Goal: Task Accomplishment & Management: Manage account settings

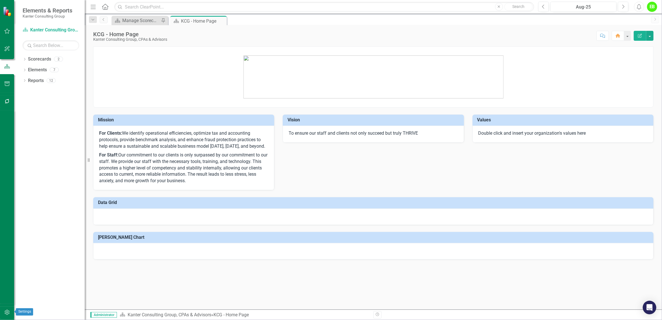
click at [8, 312] on icon "button" at bounding box center [7, 312] width 6 height 5
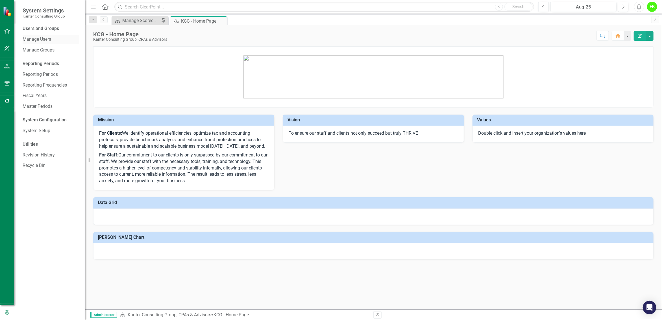
click at [47, 41] on link "Manage Users" at bounding box center [51, 39] width 57 height 6
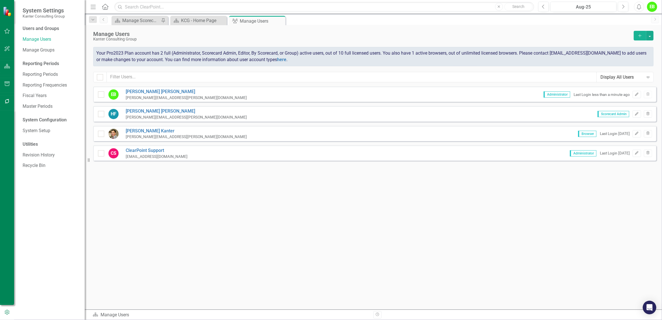
click at [396, 114] on div "HF Heather Ferguson heather.ferguson@kanterpa.com Scorecard Admin Edit Trash" at bounding box center [375, 113] width 564 height 15
click at [638, 113] on icon "Edit" at bounding box center [637, 113] width 4 height 3
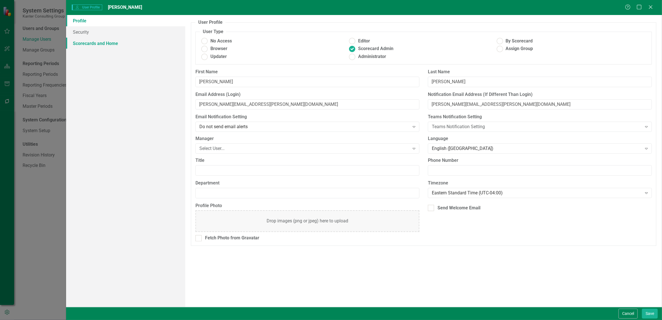
click at [114, 45] on link "Scorecards and Home" at bounding box center [125, 43] width 119 height 11
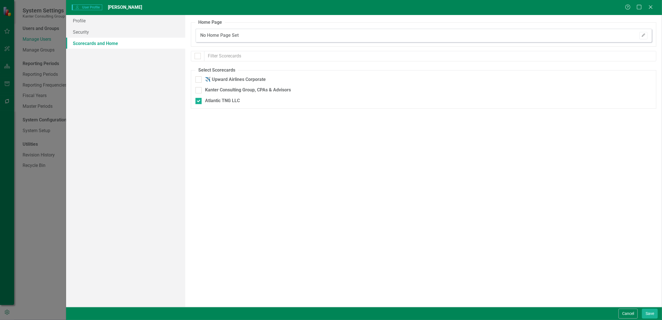
click at [95, 6] on span "User User Profile" at bounding box center [87, 8] width 30 height 6
click at [73, 19] on link "Profile" at bounding box center [125, 20] width 119 height 11
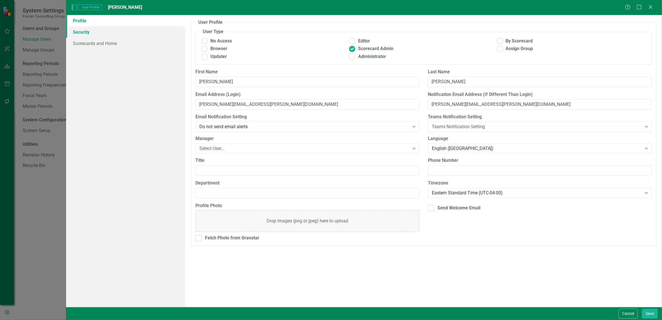
click at [96, 33] on link "Security" at bounding box center [125, 31] width 119 height 11
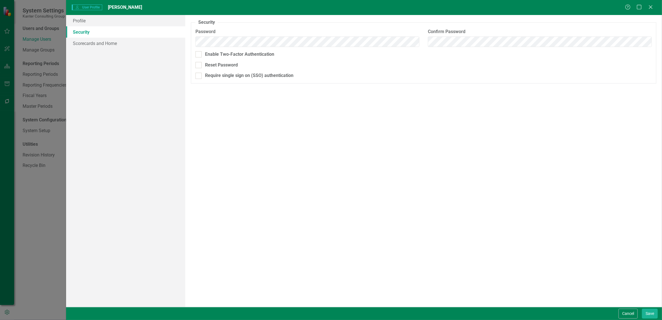
click at [272, 139] on div "Security As an administrator, you can use this page to set the user's password,…" at bounding box center [423, 161] width 477 height 292
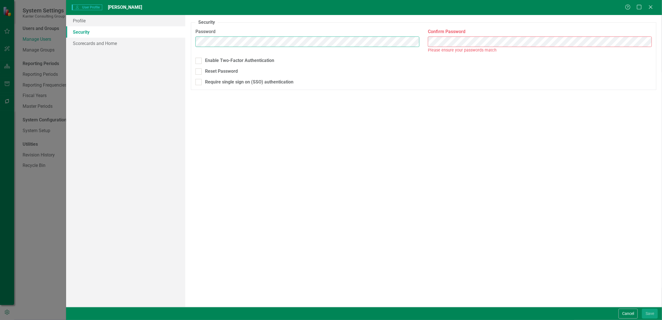
click at [192, 43] on div "Password" at bounding box center [307, 40] width 233 height 23
drag, startPoint x: 194, startPoint y: 44, endPoint x: 279, endPoint y: 220, distance: 196.0
click at [279, 220] on div "Security As an administrator, you can use this page to set the user's password,…" at bounding box center [423, 161] width 477 height 292
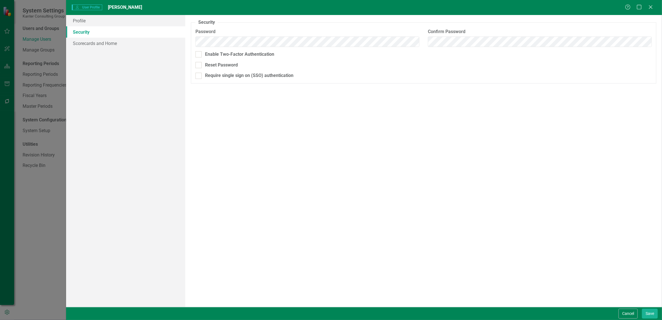
click at [426, 168] on div "Security As an administrator, you can use this page to set the user's password,…" at bounding box center [423, 161] width 477 height 292
click at [198, 65] on input "Reset Password" at bounding box center [198, 64] width 4 height 4
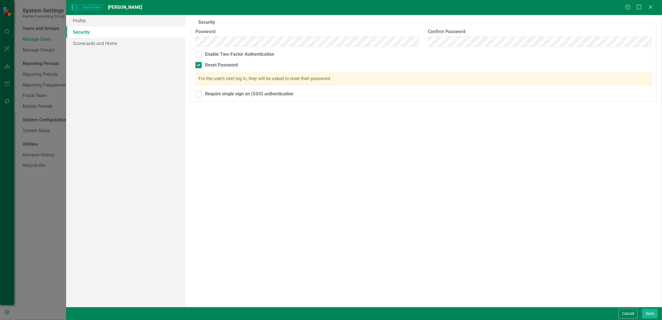
click at [199, 65] on div at bounding box center [199, 65] width 6 height 6
click at [199, 65] on input "Reset Password" at bounding box center [198, 64] width 4 height 4
checkbox input "false"
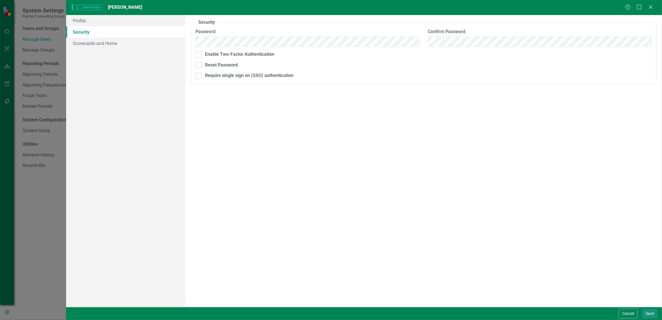
click at [653, 311] on button "Save" at bounding box center [650, 313] width 16 height 10
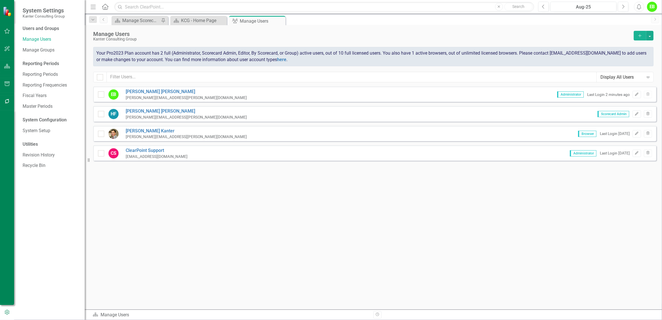
click at [411, 208] on div "Sorry, no results found. EB Eric Benke eric.benke@kanterpa.com Administrator La…" at bounding box center [374, 194] width 578 height 217
click at [267, 185] on div "Sorry, no results found. EB Eric Benke eric.benke@kanterpa.com Administrator La…" at bounding box center [374, 194] width 578 height 217
click at [106, 7] on icon "Home" at bounding box center [104, 7] width 7 height 6
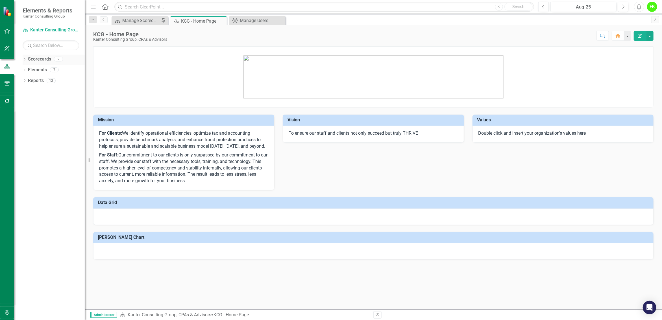
click at [25, 59] on icon "Dropdown" at bounding box center [25, 59] width 4 height 3
click at [61, 80] on link "Atlantic TNG LLC" at bounding box center [58, 80] width 54 height 6
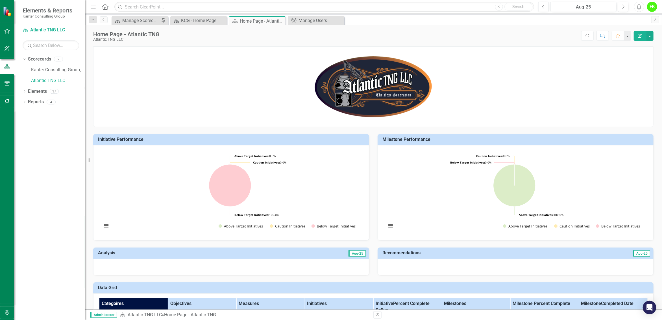
click at [527, 82] on p at bounding box center [374, 86] width 560 height 65
click at [94, 7] on icon "button" at bounding box center [93, 7] width 5 height 4
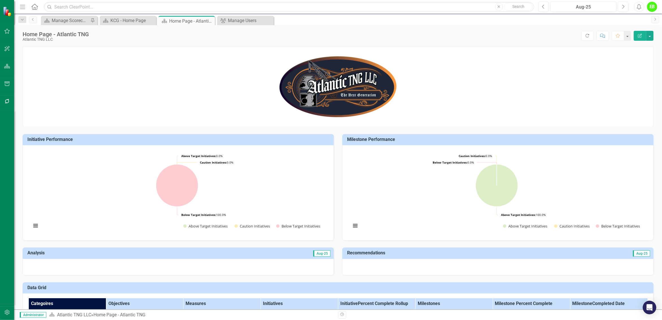
click at [21, 4] on icon "Menu" at bounding box center [22, 7] width 7 height 6
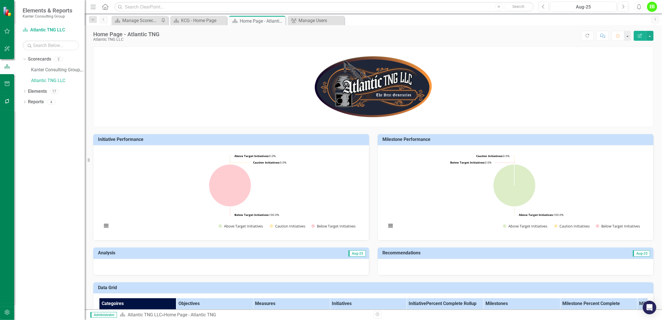
click at [108, 7] on icon "Home" at bounding box center [104, 7] width 7 height 6
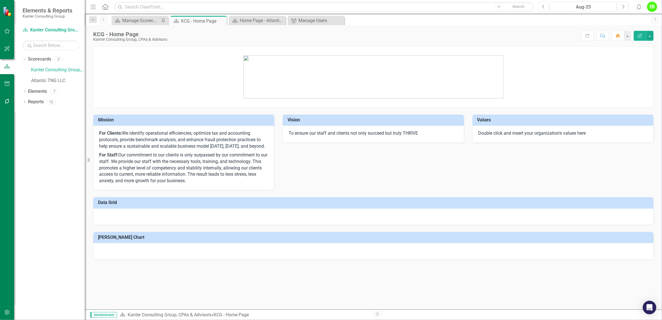
click at [6, 12] on img at bounding box center [8, 11] width 10 height 10
click at [8, 30] on icon "button" at bounding box center [7, 31] width 6 height 5
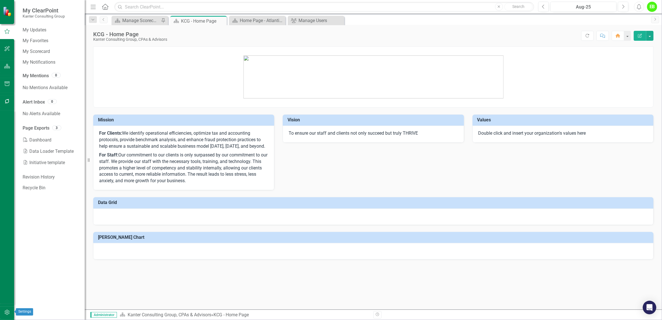
click at [9, 311] on icon "button" at bounding box center [7, 312] width 6 height 5
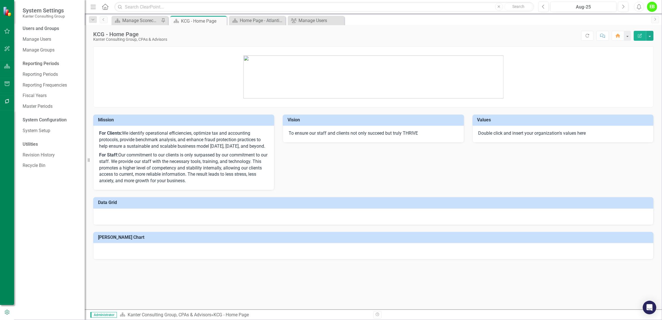
click at [602, 68] on p at bounding box center [374, 76] width 560 height 45
click at [52, 14] on small "Kanter Consulting Group" at bounding box center [44, 16] width 42 height 5
click at [627, 38] on button "button" at bounding box center [627, 36] width 7 height 10
click at [633, 81] on p at bounding box center [374, 76] width 560 height 45
click at [650, 37] on button "button" at bounding box center [650, 36] width 7 height 10
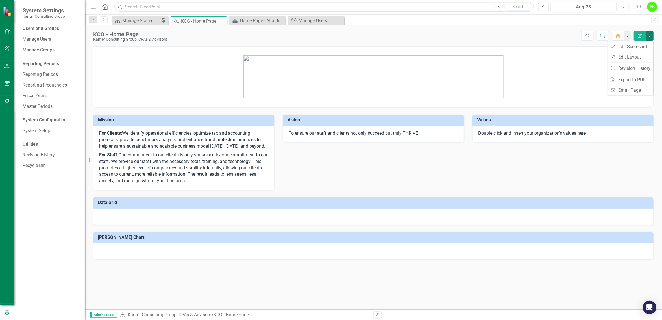
click at [525, 43] on div "KCG - Home Page Kanter Consulting Group, CPAs & Advisors Score: N/A Aug-25 Comp…" at bounding box center [374, 167] width 578 height 284
click at [46, 131] on link "System Setup" at bounding box center [51, 130] width 57 height 6
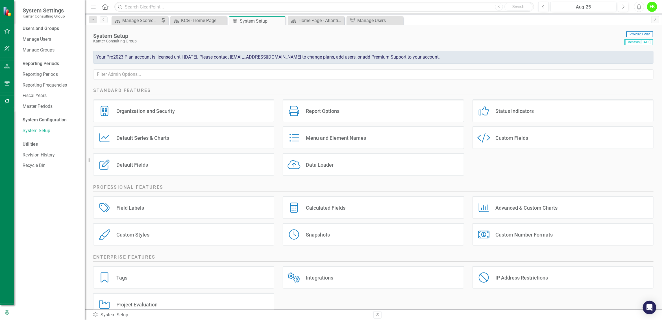
click at [94, 7] on icon "Menu" at bounding box center [93, 7] width 7 height 6
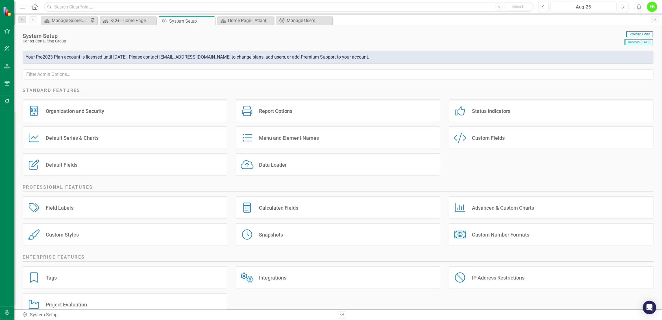
scroll to position [15, 0]
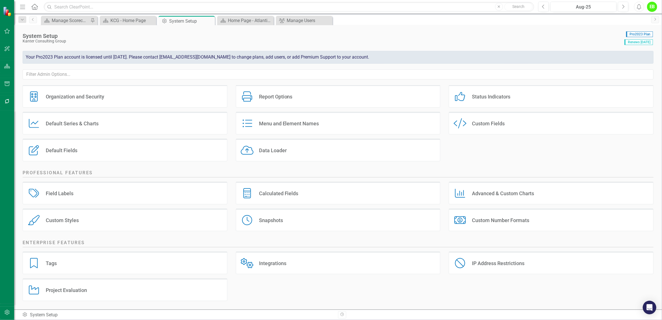
click at [24, 6] on icon "Menu" at bounding box center [22, 7] width 7 height 6
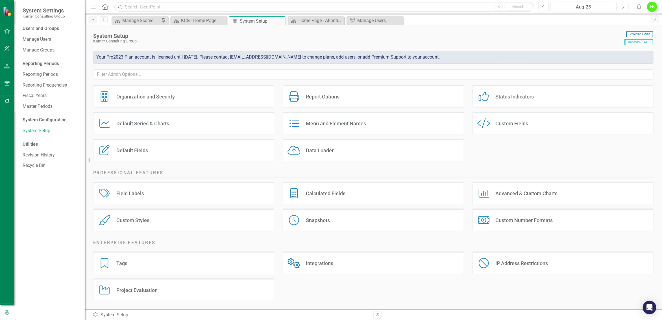
click at [93, 21] on icon "Dropdown" at bounding box center [92, 20] width 5 height 4
click at [153, 57] on div "KCG - Home Page" at bounding box center [133, 57] width 65 height 7
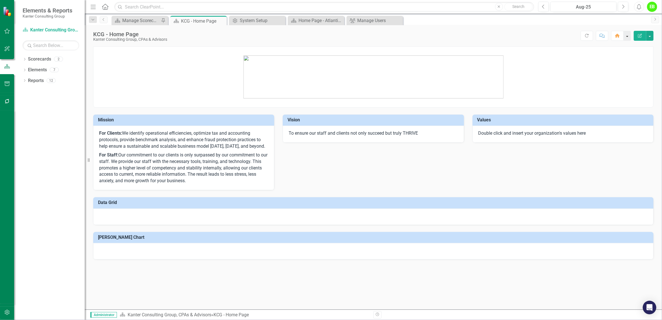
click at [630, 37] on button "button" at bounding box center [627, 36] width 7 height 10
click at [575, 80] on p at bounding box center [374, 76] width 560 height 45
click at [651, 6] on div "EB" at bounding box center [652, 7] width 10 height 10
click at [638, 70] on link "icon.portal Success Portal" at bounding box center [635, 70] width 45 height 10
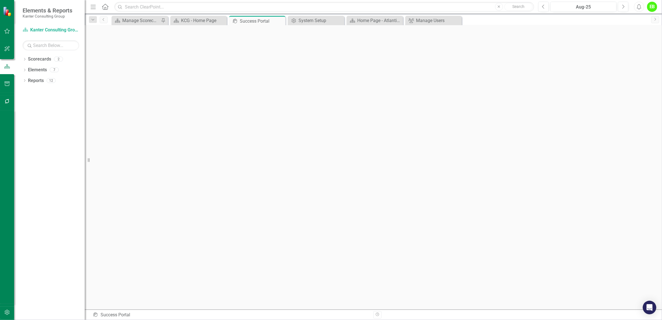
scroll to position [2, 0]
click at [66, 31] on link "Scorecard Kanter Consulting Group, CPAs & Advisors" at bounding box center [51, 30] width 57 height 6
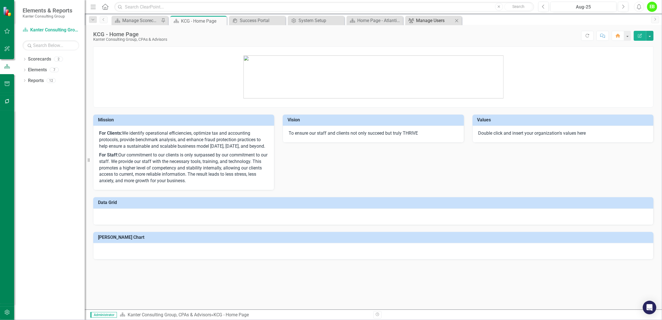
click at [426, 20] on div "Manage Users" at bounding box center [434, 20] width 37 height 7
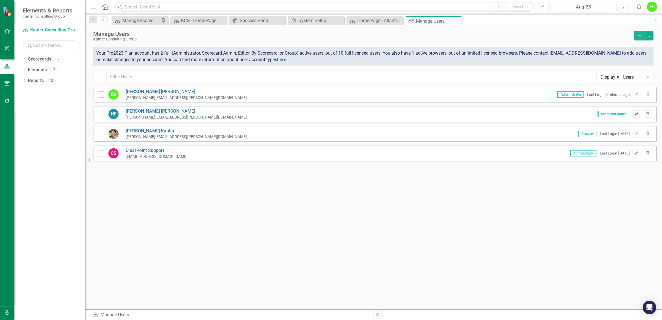
click at [638, 114] on icon "Edit" at bounding box center [637, 113] width 4 height 3
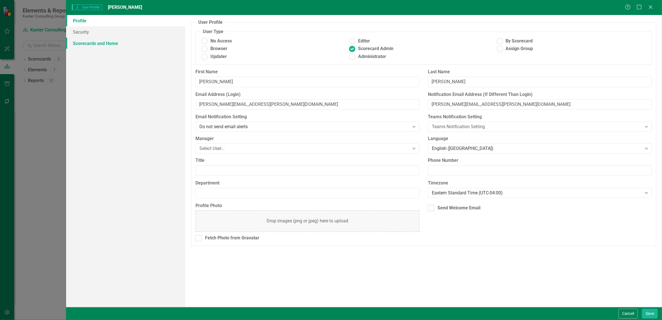
click at [113, 45] on link "Scorecards and Home" at bounding box center [125, 43] width 119 height 11
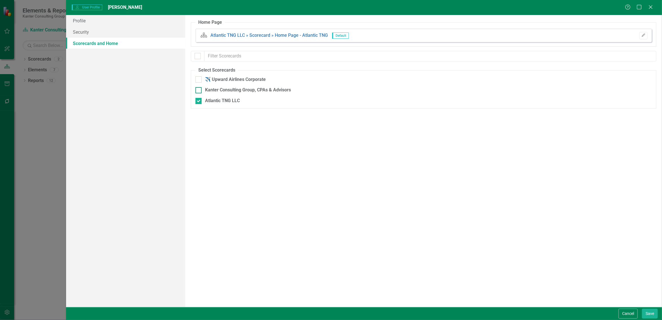
click at [199, 91] on div at bounding box center [199, 90] width 6 height 6
click at [199, 91] on input "Kanter Consulting Group, CPAs & Advisors" at bounding box center [198, 89] width 4 height 4
checkbox input "true"
click at [656, 311] on button "Save" at bounding box center [650, 313] width 16 height 10
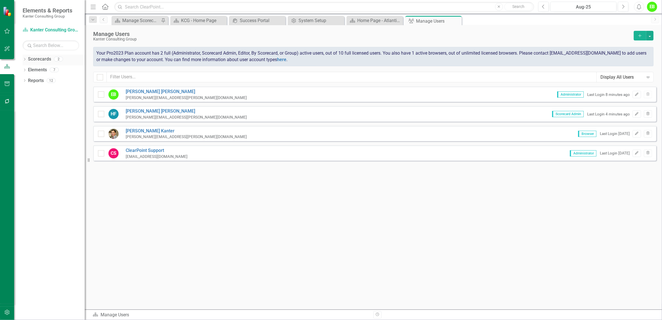
click at [24, 59] on icon "Dropdown" at bounding box center [25, 59] width 4 height 3
click at [67, 71] on link "Kanter Consulting Group, CPAs & Advisors" at bounding box center [58, 70] width 54 height 6
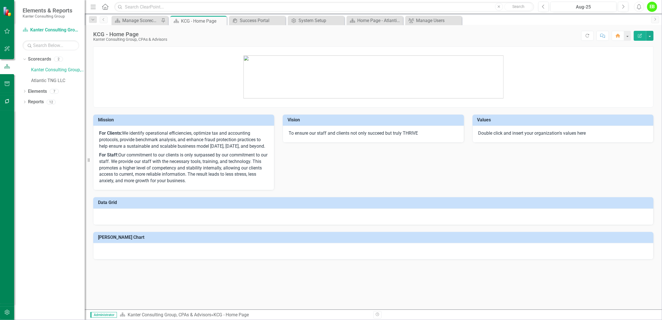
click at [652, 7] on div "EB" at bounding box center [652, 7] width 10 height 10
click at [645, 70] on link "icon.portal Success Portal" at bounding box center [635, 70] width 45 height 10
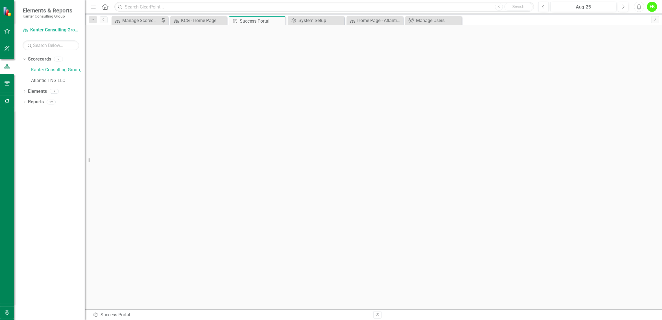
scroll to position [2, 0]
click at [38, 78] on link "Atlantic TNG LLC" at bounding box center [58, 80] width 54 height 6
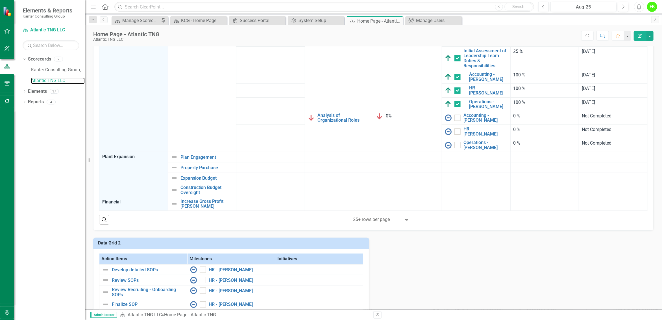
scroll to position [212, 0]
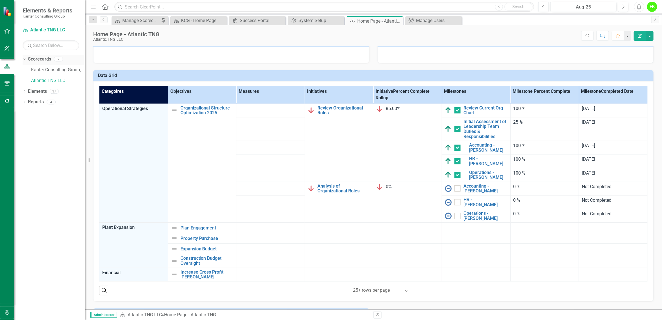
click at [26, 58] on div "Dropdown" at bounding box center [23, 59] width 5 height 4
